Goal: Task Accomplishment & Management: Manage account settings

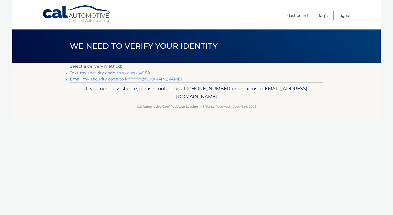
click at [95, 71] on link "Text my security code to xxx-xxx-4988" at bounding box center [110, 72] width 80 height 5
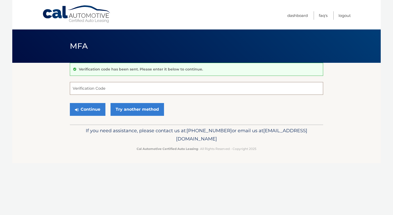
click at [102, 91] on input "Verification Code" at bounding box center [196, 88] width 253 height 13
type input "032099"
click at [91, 107] on button "Continue" at bounding box center [88, 109] width 36 height 13
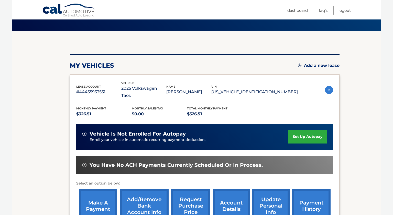
scroll to position [32, 0]
click at [98, 199] on link "make a payment" at bounding box center [98, 206] width 38 height 34
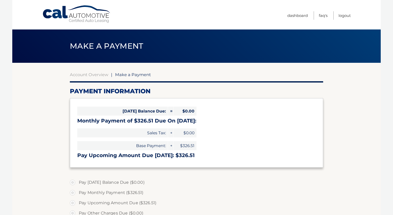
select select "NzAxOTc2OWUtZjU4OC00YWE3LWE4MWEtNzRmZjkxOGRjN2Ji"
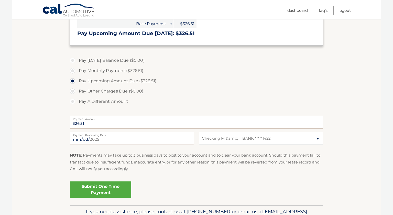
scroll to position [136, 0]
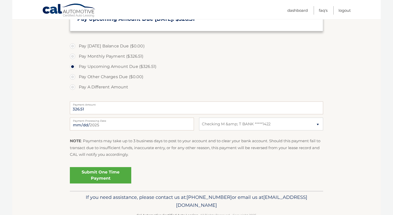
click at [102, 176] on link "Submit One Time Payment" at bounding box center [100, 175] width 61 height 16
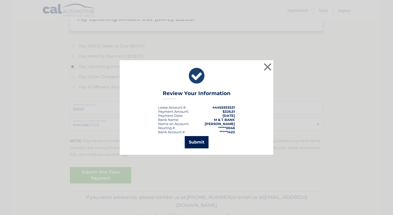
click at [196, 145] on button "Submit" at bounding box center [197, 142] width 24 height 12
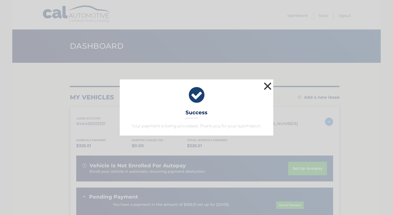
click at [265, 84] on button "×" at bounding box center [267, 86] width 10 height 10
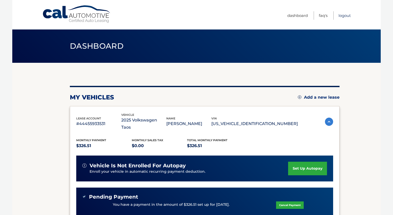
click at [342, 13] on link "Logout" at bounding box center [344, 15] width 12 height 8
